Goal: Task Accomplishment & Management: Manage account settings

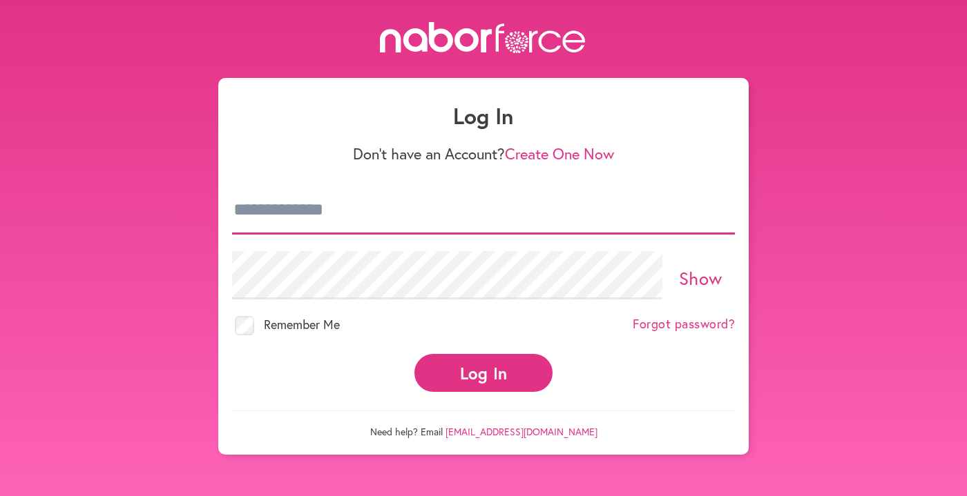
click at [253, 216] on input "email" at bounding box center [483, 210] width 503 height 48
type input "**********"
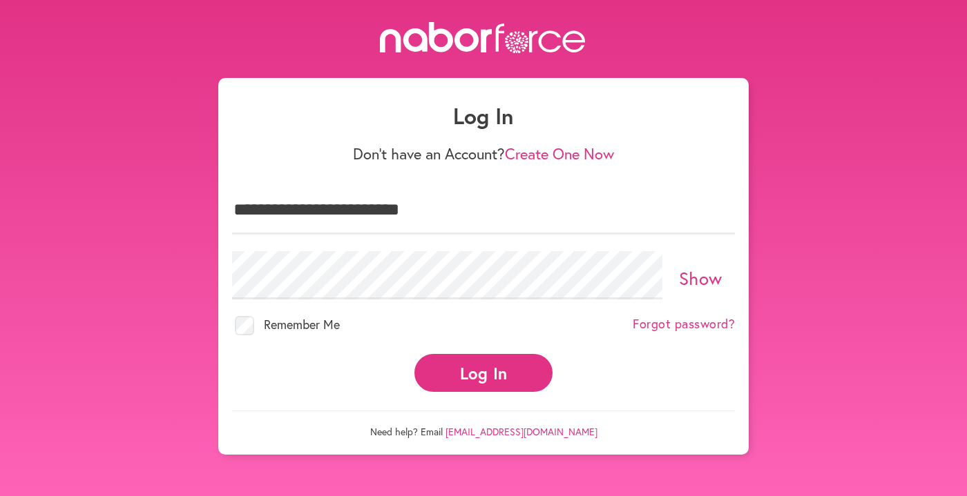
click at [704, 280] on link "Show" at bounding box center [700, 277] width 43 height 23
click at [704, 279] on link "Hide" at bounding box center [700, 277] width 38 height 23
click at [492, 365] on button "Log In" at bounding box center [483, 373] width 138 height 38
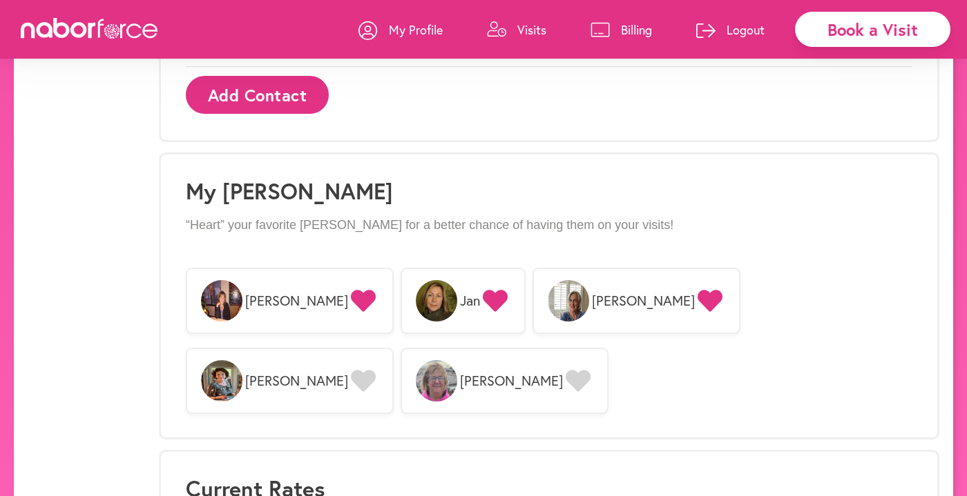
scroll to position [967, 0]
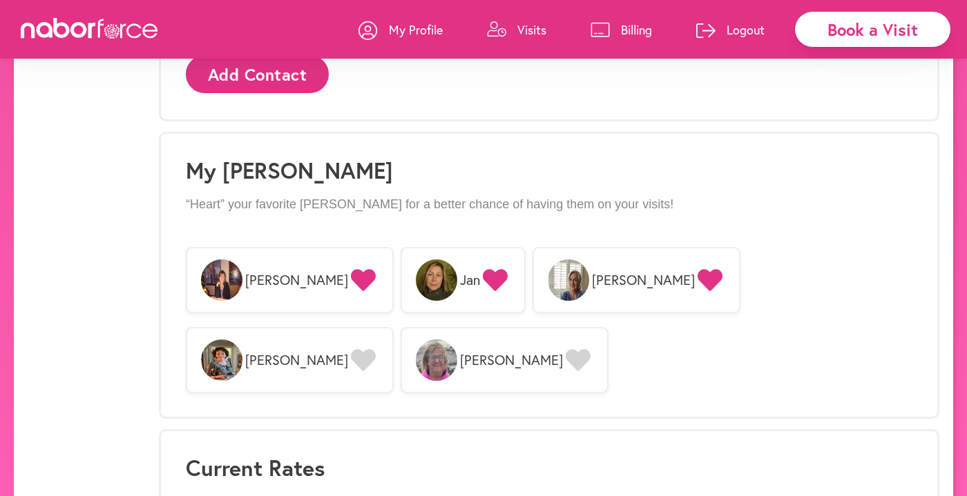
click at [376, 349] on icon at bounding box center [363, 360] width 25 height 22
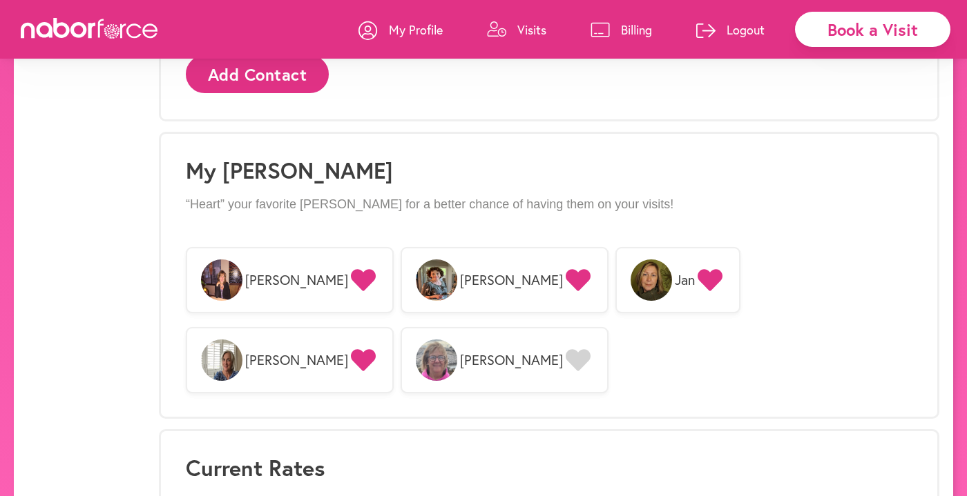
click at [590, 349] on icon at bounding box center [577, 360] width 25 height 22
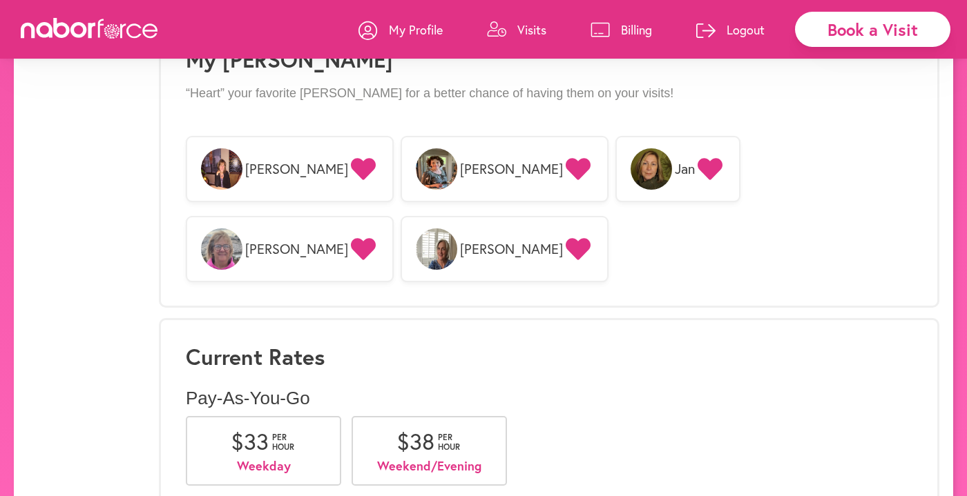
scroll to position [1078, 0]
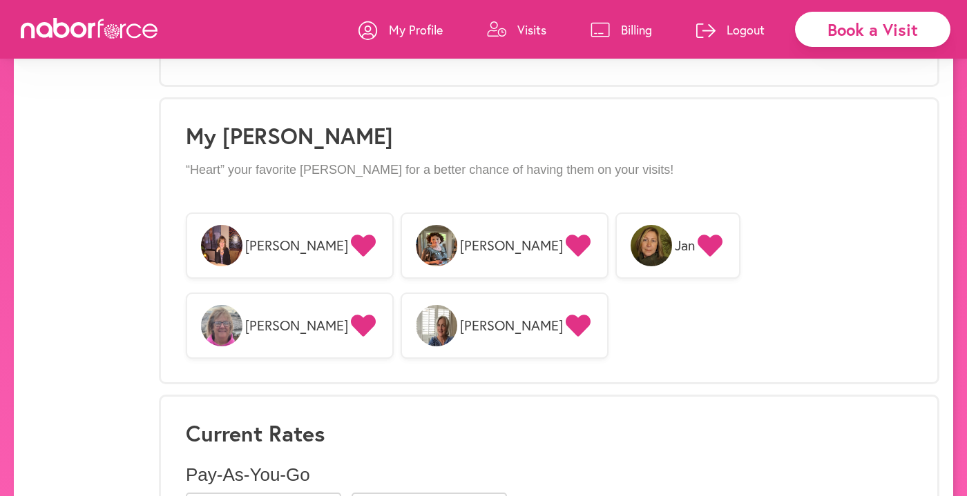
scroll to position [966, 0]
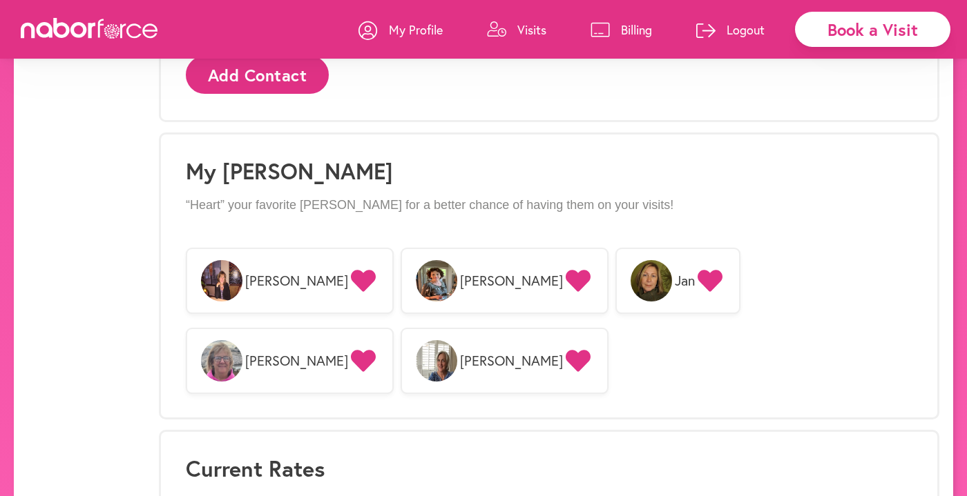
click at [632, 28] on p "Billing" at bounding box center [636, 29] width 31 height 17
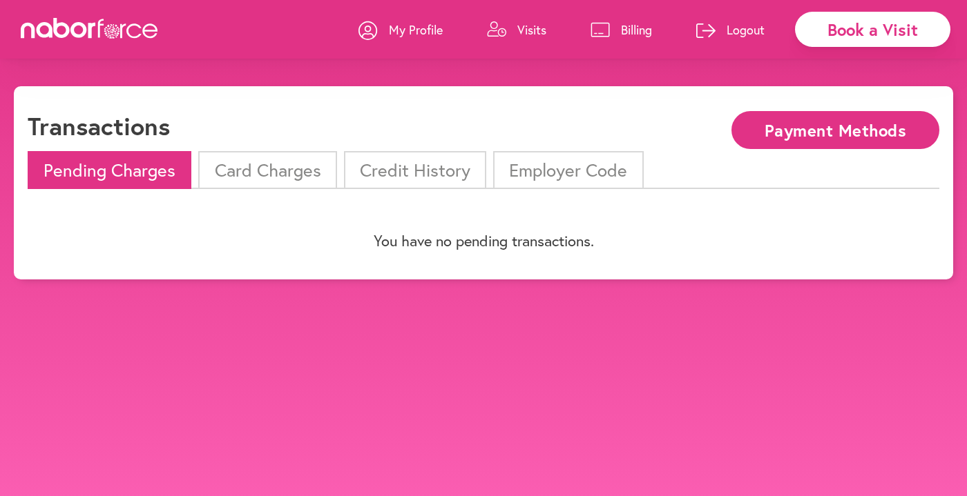
click at [414, 170] on li "Credit History" at bounding box center [415, 170] width 142 height 38
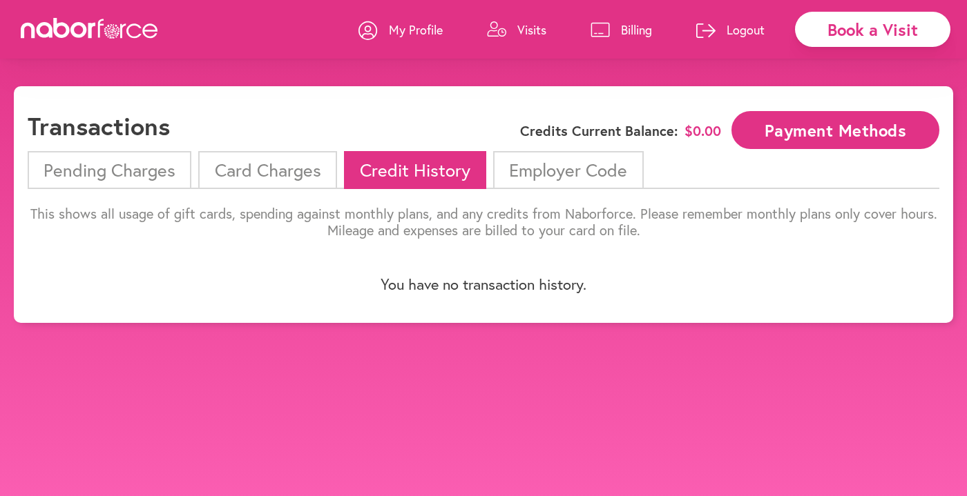
click at [290, 169] on li "Card Charges" at bounding box center [267, 170] width 138 height 38
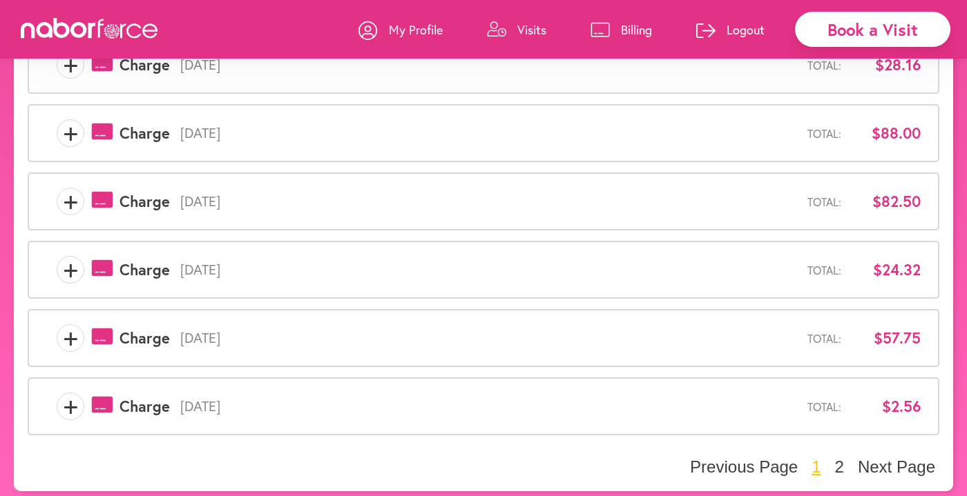
scroll to position [483, 0]
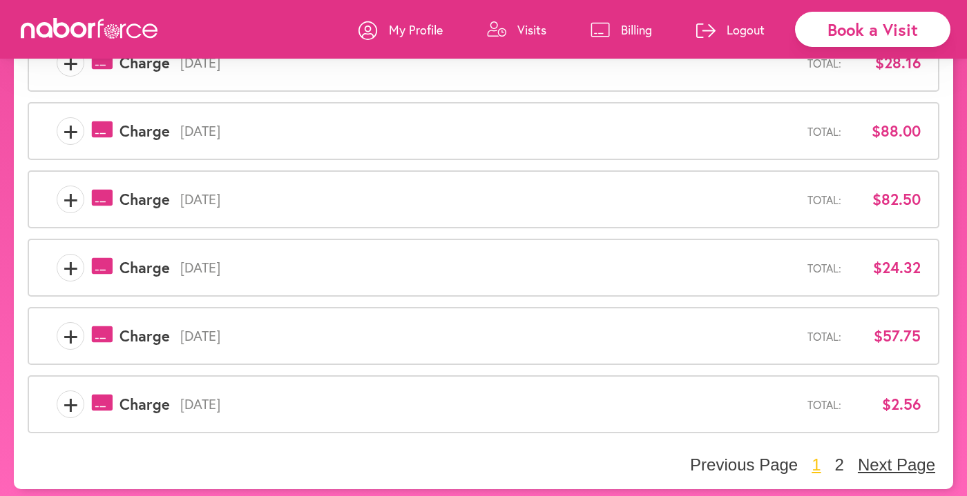
click at [877, 460] on button "Next Page" at bounding box center [896, 465] width 86 height 21
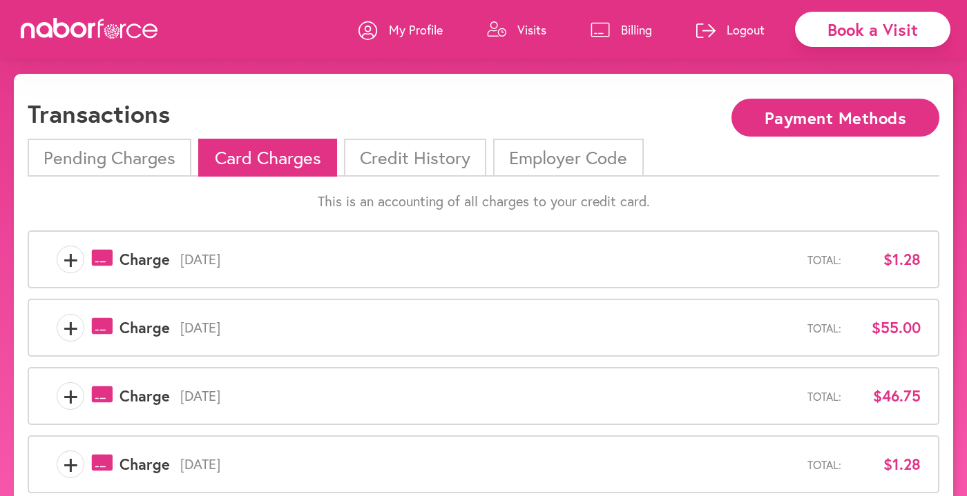
scroll to position [0, 0]
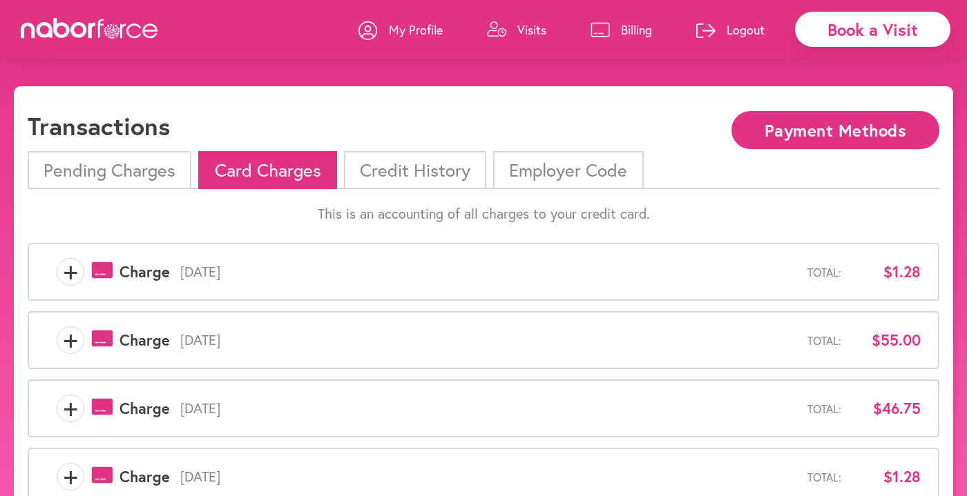
click at [721, 28] on link "Logout" at bounding box center [730, 29] width 68 height 41
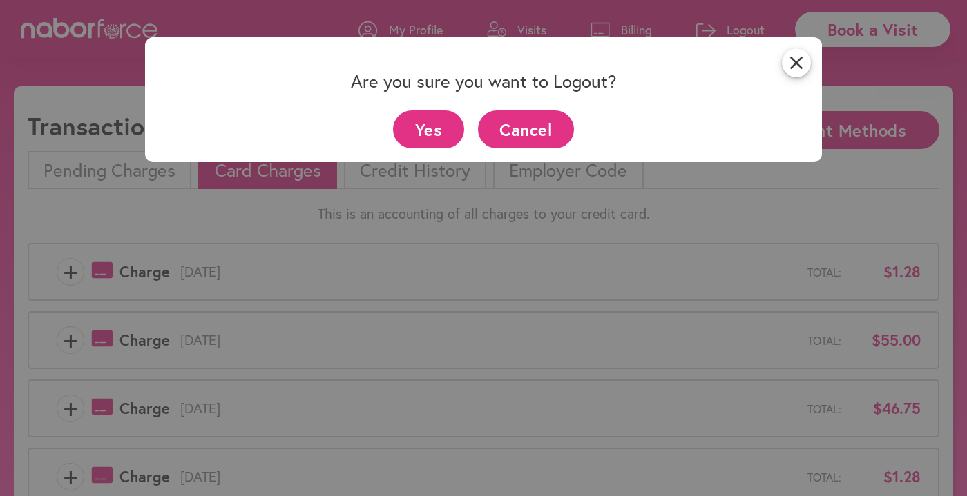
click at [445, 119] on button "Yes" at bounding box center [428, 129] width 71 height 38
